Goal: Information Seeking & Learning: Learn about a topic

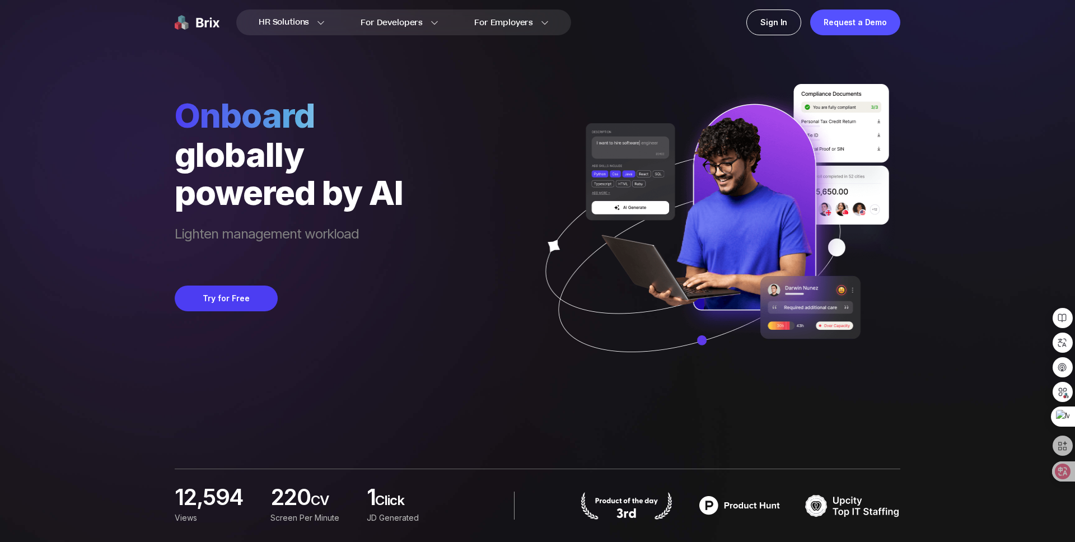
click at [83, 129] on div "HR Solutions HR Solutions Recruiter HR Assistant Global Talent Network Onboardi…" at bounding box center [537, 271] width 1021 height 542
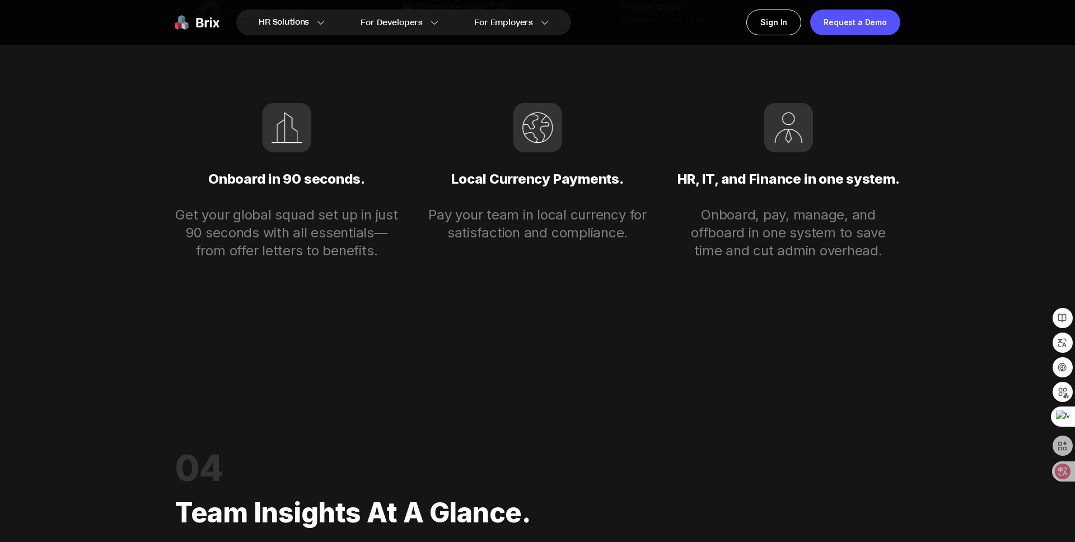
scroll to position [3618, 0]
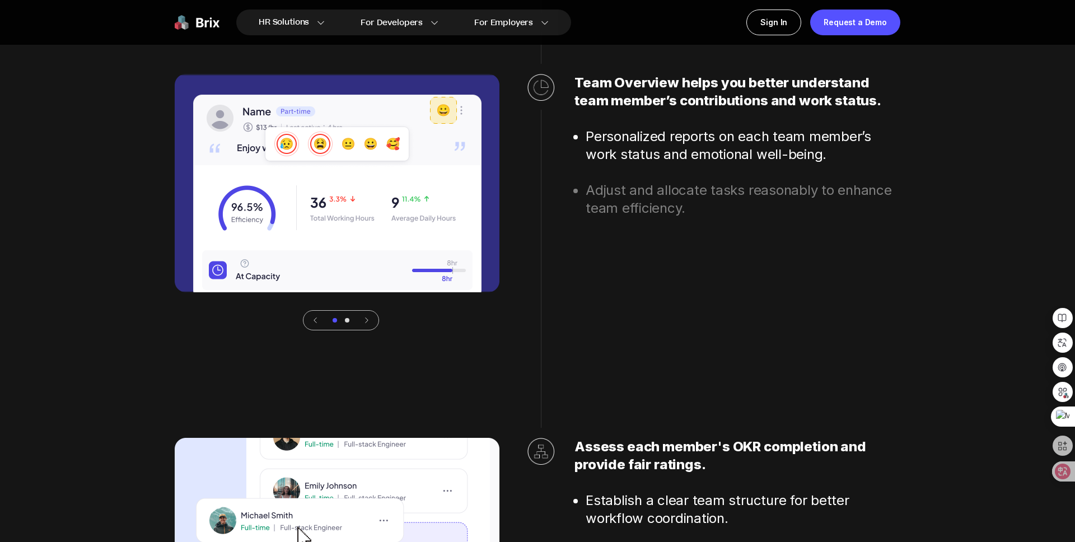
click at [634, 87] on h2 "Team Overview helps you better understand team member’s contributions and work …" at bounding box center [737, 92] width 326 height 36
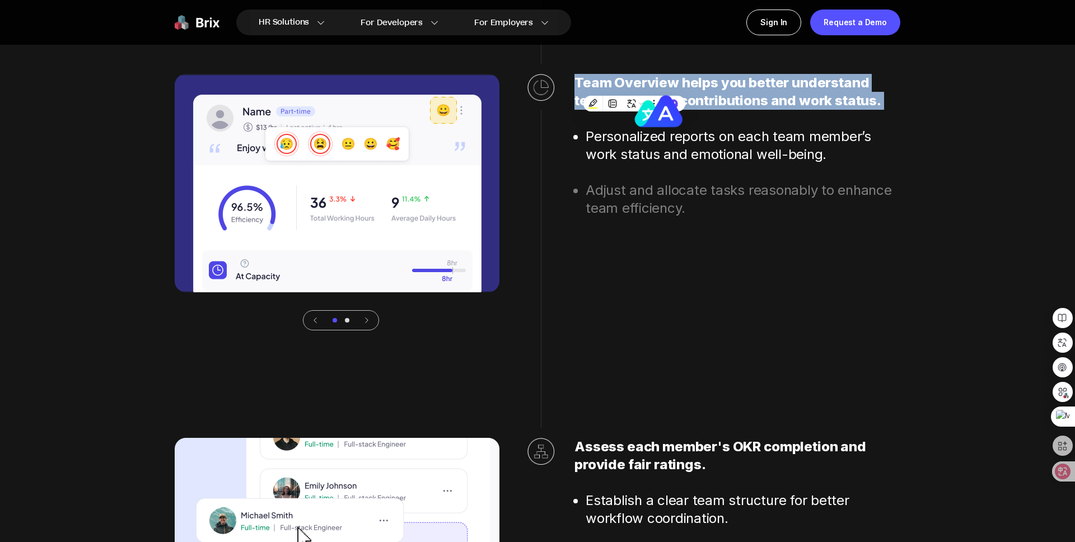
click at [634, 87] on h2 "Team Overview helps you better understand team member’s contributions and work …" at bounding box center [737, 92] width 326 height 36
click at [731, 78] on h2 "Team Overview helps you better understand team member’s contributions and work …" at bounding box center [737, 92] width 326 height 36
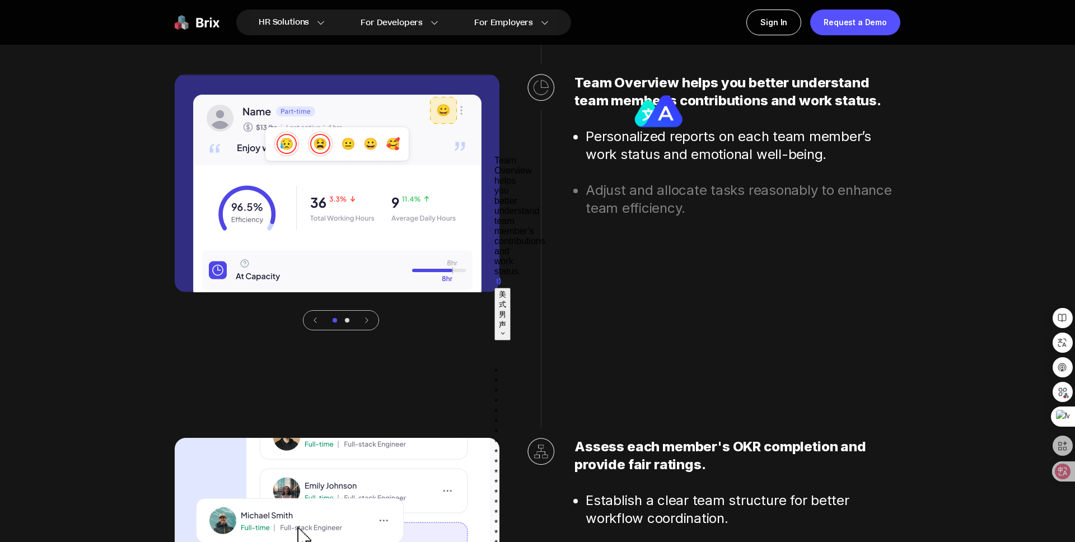
click at [742, 209] on li "Adjust and allocate tasks reasonably to enhance team efficiency." at bounding box center [743, 199] width 315 height 36
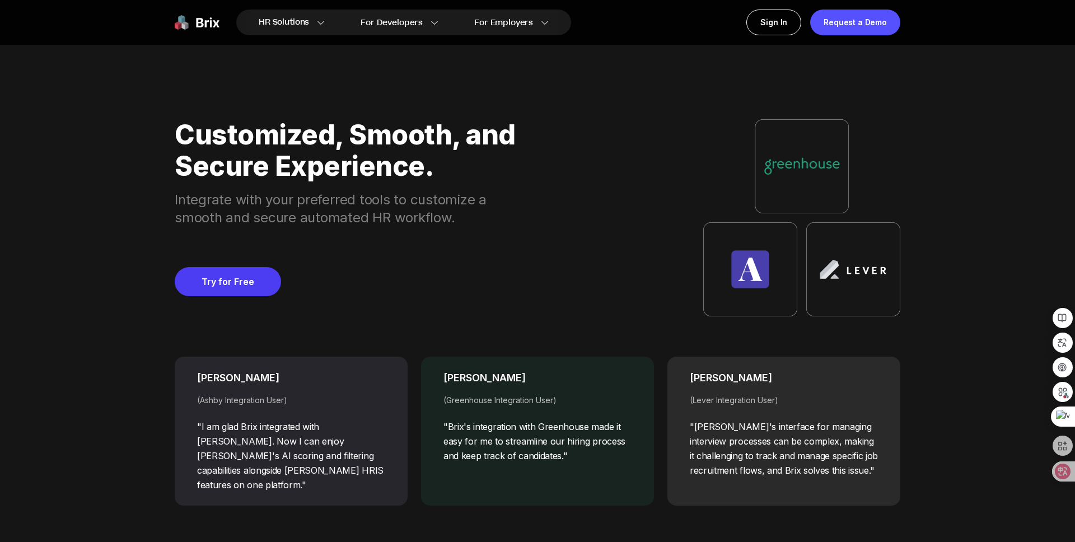
scroll to position [5043, 0]
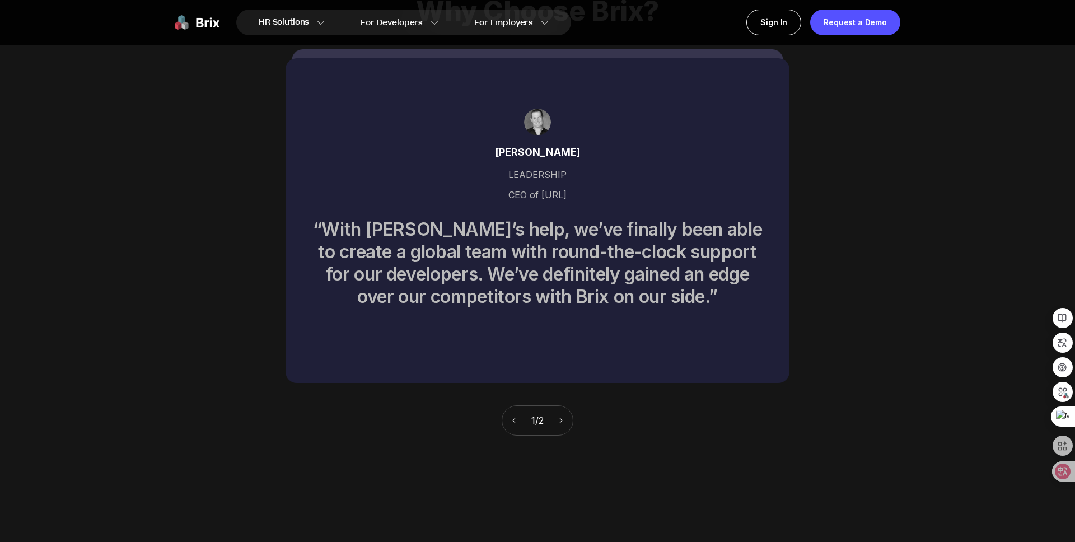
click at [551, 228] on div "“With [PERSON_NAME]’s help, we’ve finally been able to create a global team wit…" at bounding box center [537, 263] width 450 height 90
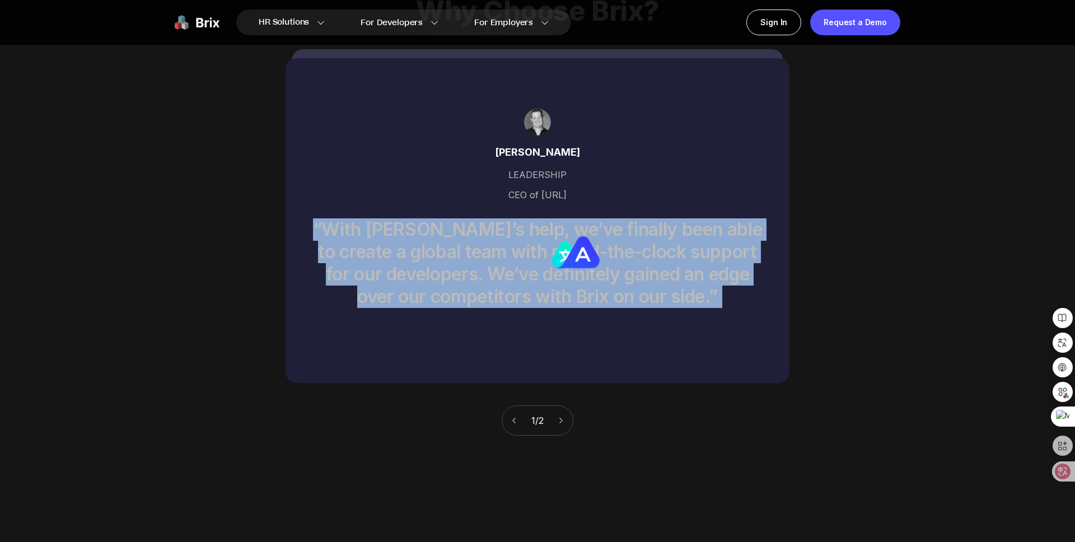
click at [551, 228] on div "“With [PERSON_NAME]’s help, we’ve finally been able to create a global team wit…" at bounding box center [537, 263] width 450 height 90
click at [374, 218] on div "“With [PERSON_NAME]’s help, we’ve finally been able to create a global team wit…" at bounding box center [537, 263] width 450 height 90
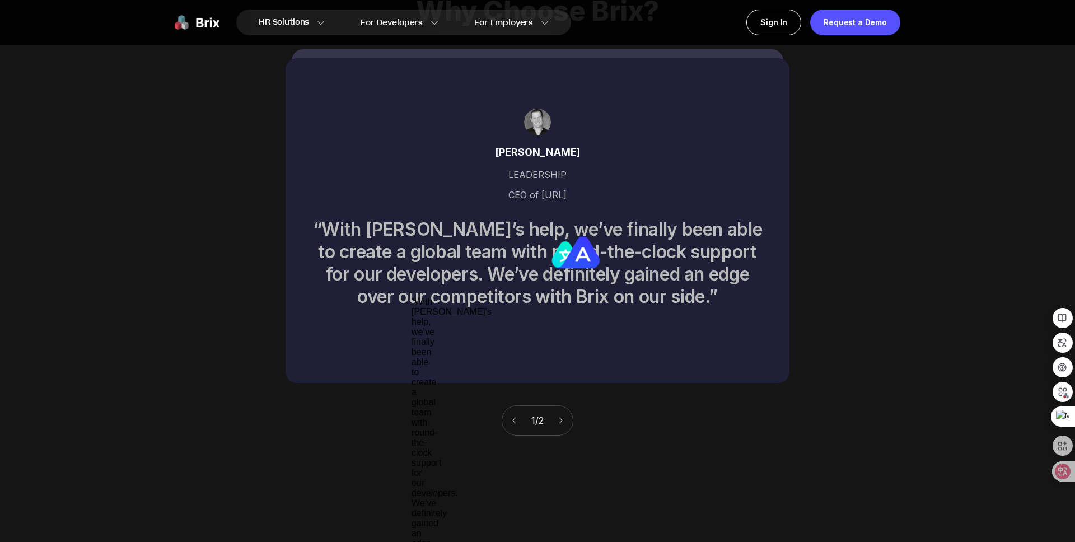
click at [833, 137] on div "Why Choose Brix? [PERSON_NAME] LEADERSHIP CEO of [URL] “With [PERSON_NAME]’s he…" at bounding box center [537, 215] width 725 height 521
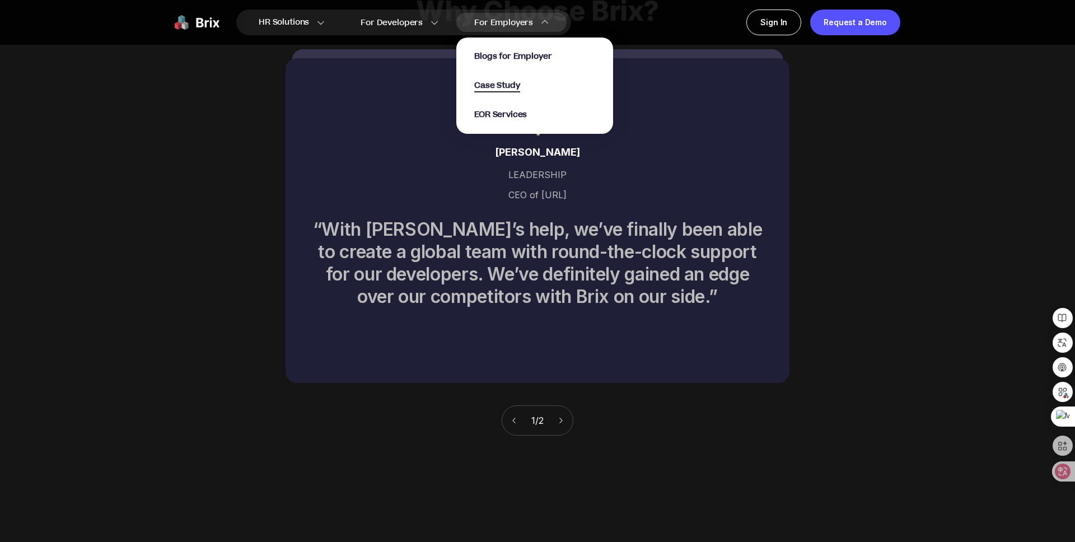
click at [509, 87] on span "Case Study" at bounding box center [497, 85] width 46 height 13
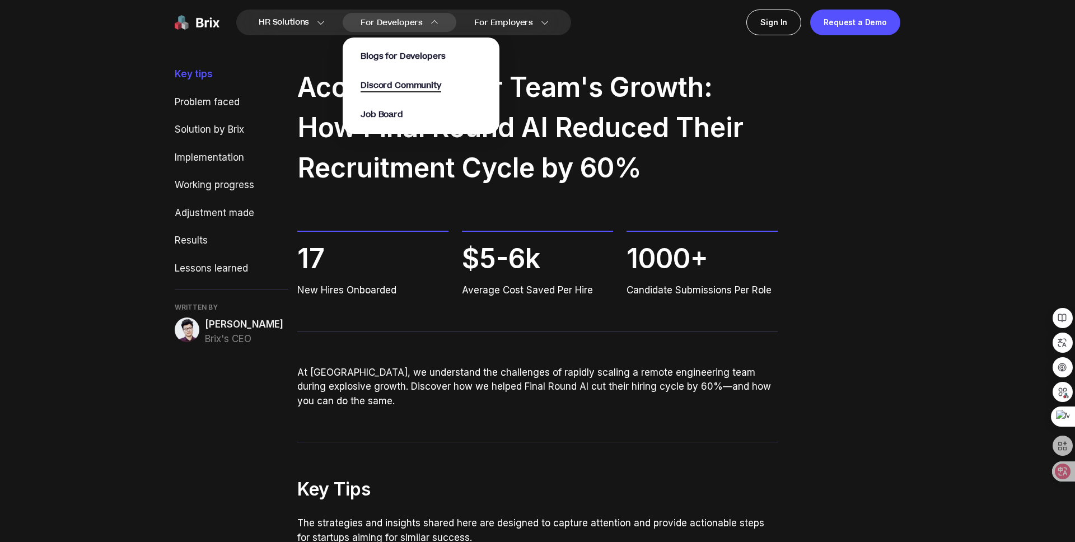
click at [408, 83] on span "Discord Community" at bounding box center [400, 85] width 80 height 13
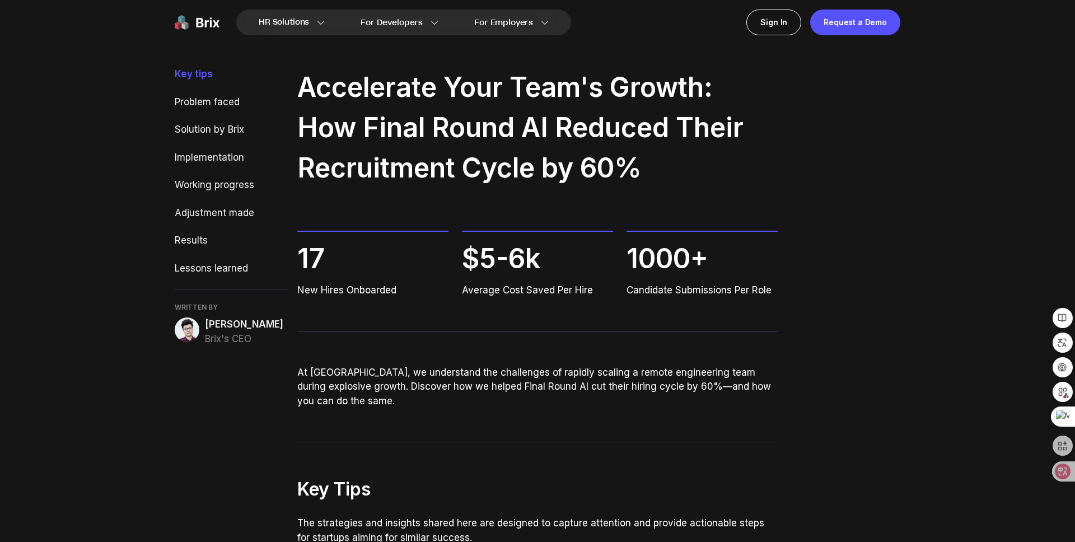
click at [319, 85] on h2 "Accelerate Your Team's Growth: How Final Round AI Reduced Their Recruitment Cyc…" at bounding box center [537, 127] width 481 height 121
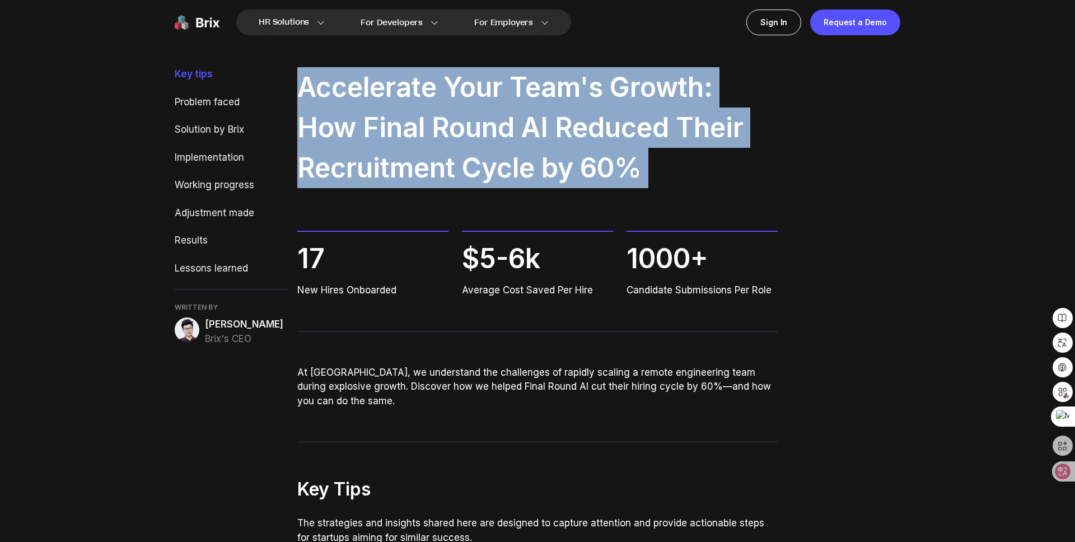
drag, startPoint x: 319, startPoint y: 85, endPoint x: 693, endPoint y: 190, distance: 388.3
click at [693, 190] on div "Accelerate Your Team's Growth: How Final Round AI Reduced Their Recruitment Cyc…" at bounding box center [537, 237] width 481 height 341
click at [460, 144] on h2 "Accelerate Your Team's Growth: How Final Round AI Reduced Their Recruitment Cyc…" at bounding box center [537, 127] width 481 height 121
